Goal: Task Accomplishment & Management: Manage account settings

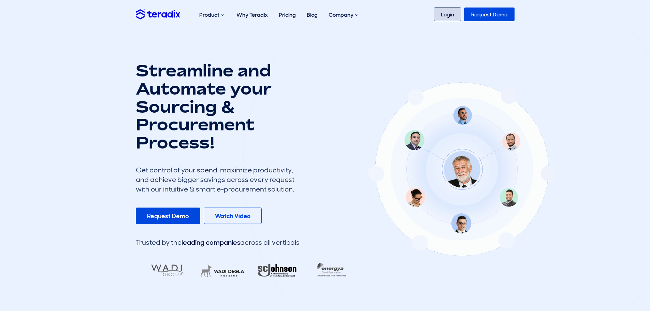
click at [448, 17] on link "Login" at bounding box center [447, 15] width 28 height 14
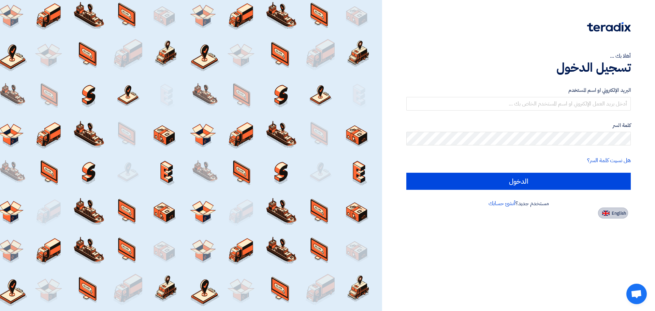
click at [606, 215] on img at bounding box center [606, 212] width 8 height 5
type input "Sign in"
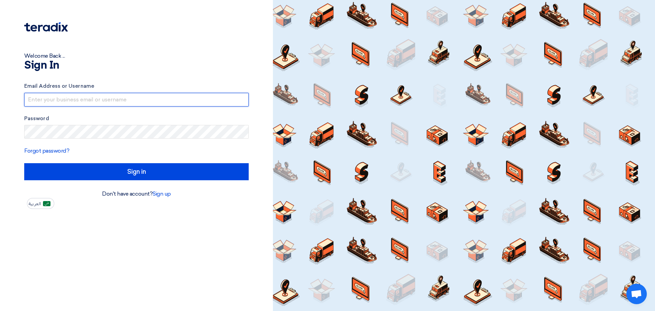
click at [176, 104] on input "text" at bounding box center [136, 100] width 224 height 14
type input "irsaalwatan.est@gmail.com"
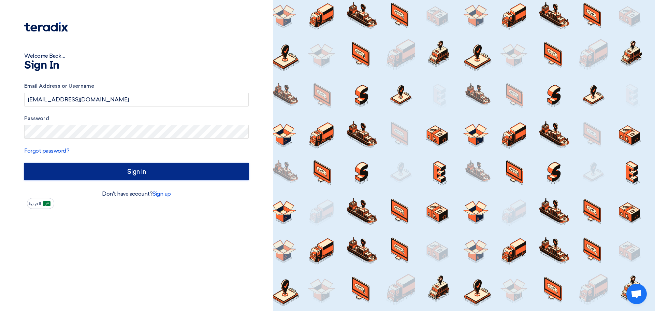
click at [121, 165] on input "Sign in" at bounding box center [136, 171] width 224 height 17
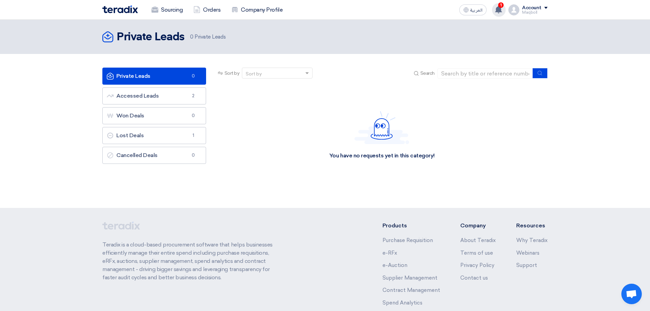
click at [499, 10] on use at bounding box center [498, 10] width 7 height 8
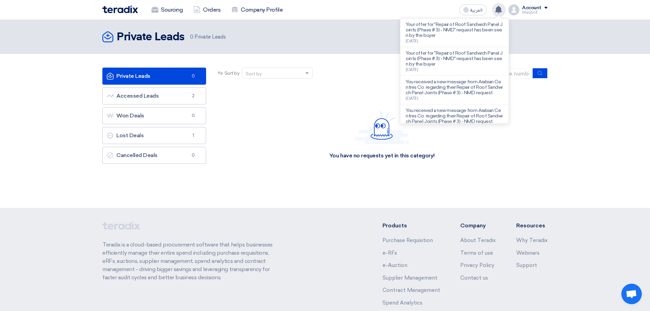
click at [498, 12] on use at bounding box center [498, 10] width 7 height 8
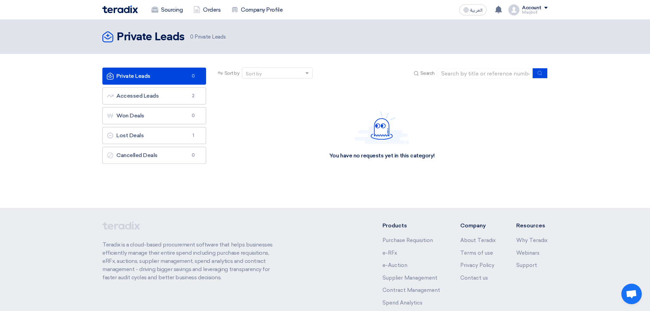
click at [295, 107] on div "You have no requests yet in this category!" at bounding box center [381, 135] width 331 height 102
click at [172, 99] on link "Accessed Leads Accessed Leads 2" at bounding box center [154, 95] width 104 height 17
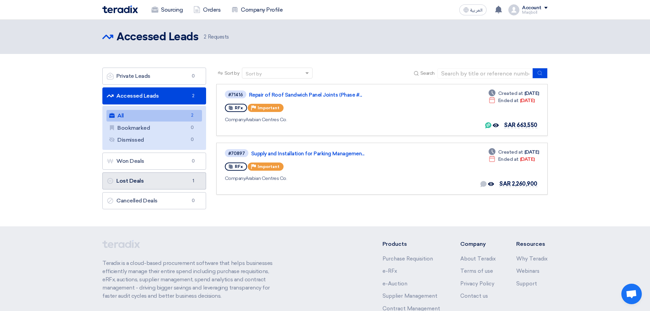
click at [162, 179] on link "Lost Deals Lost Deals 1" at bounding box center [154, 180] width 104 height 17
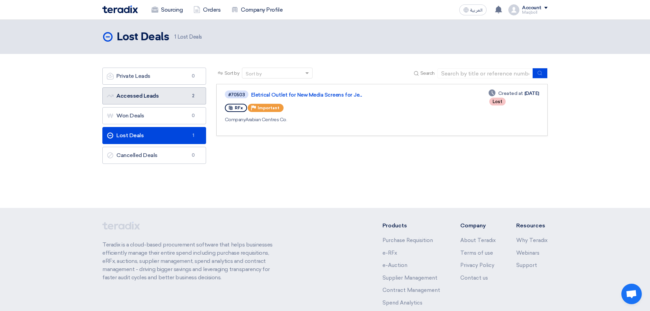
click at [164, 87] on link "Accessed Leads Accessed Leads 2" at bounding box center [154, 95] width 104 height 17
